Goal: Navigation & Orientation: Find specific page/section

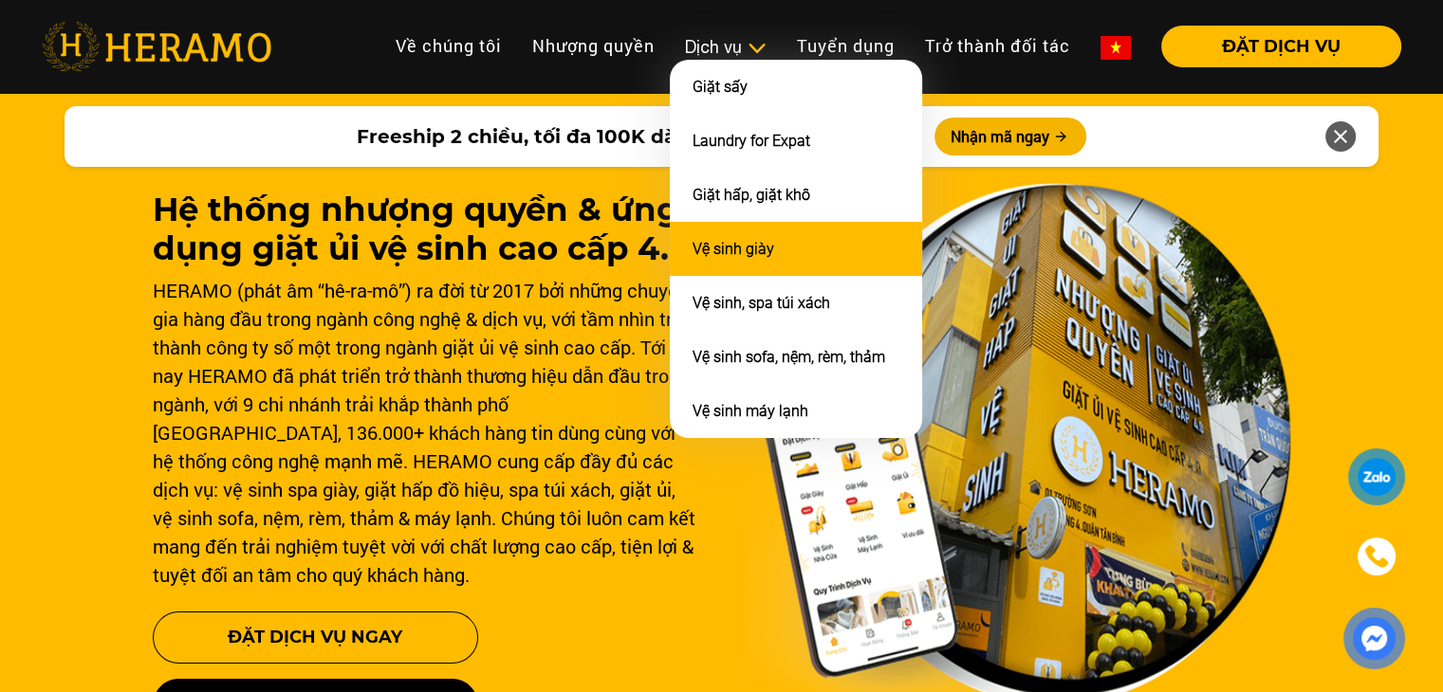
click at [739, 257] on li "Vệ sinh giày" at bounding box center [796, 249] width 252 height 54
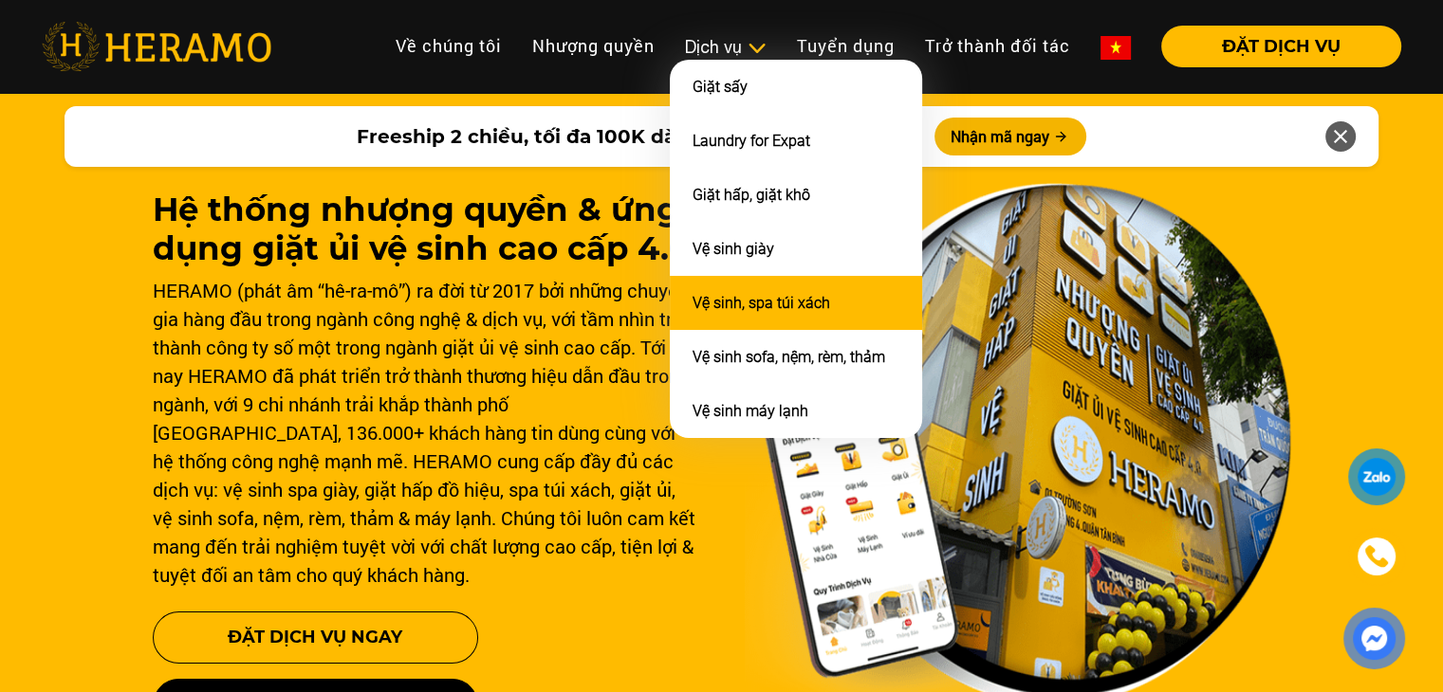
click at [736, 295] on link "Vệ sinh, spa túi xách" at bounding box center [761, 303] width 138 height 18
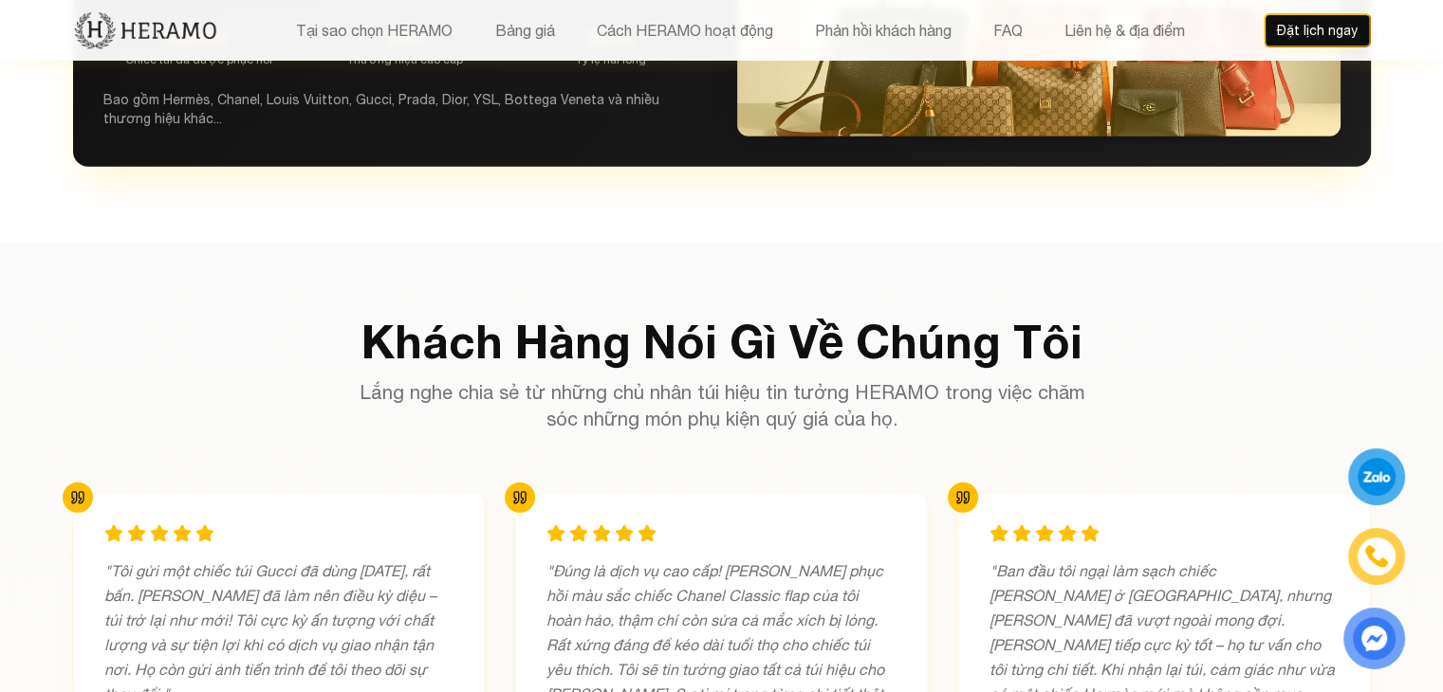
scroll to position [5519, 0]
